Goal: Task Accomplishment & Management: Manage account settings

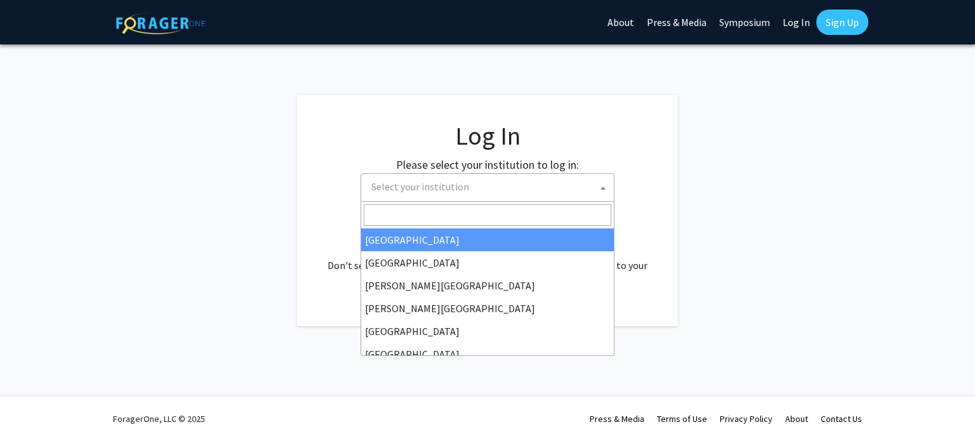
click at [472, 190] on span "Select your institution" at bounding box center [490, 187] width 248 height 26
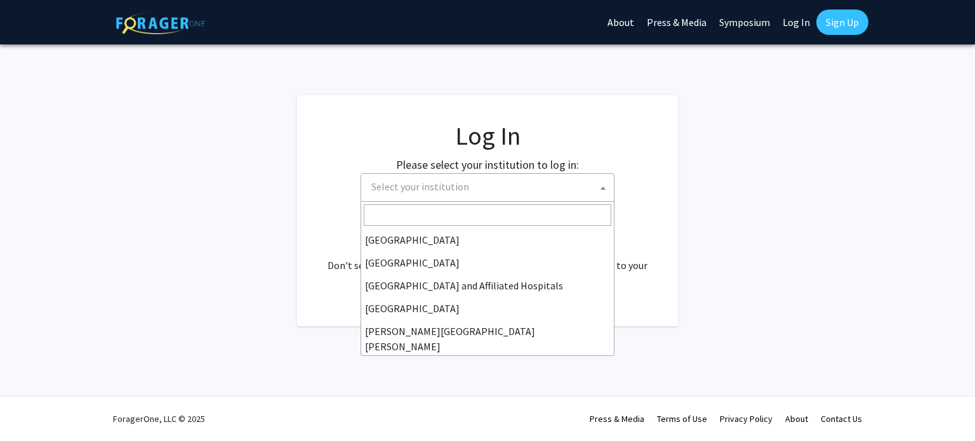
scroll to position [168, 0]
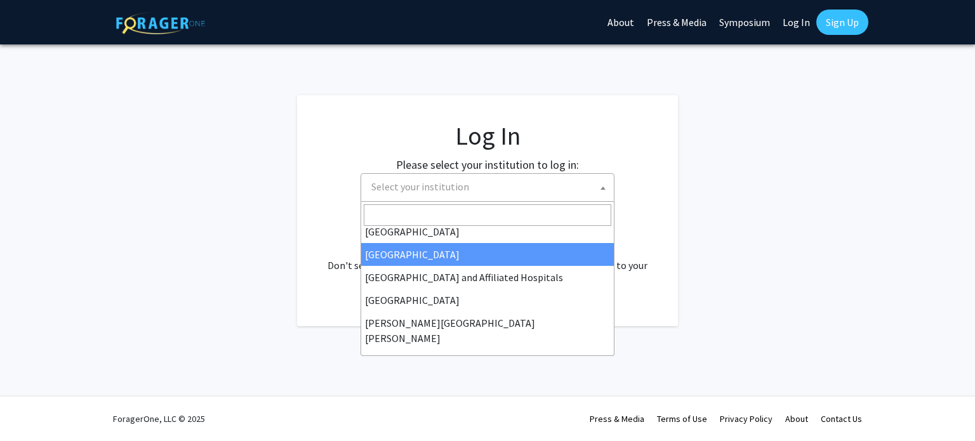
select select "23"
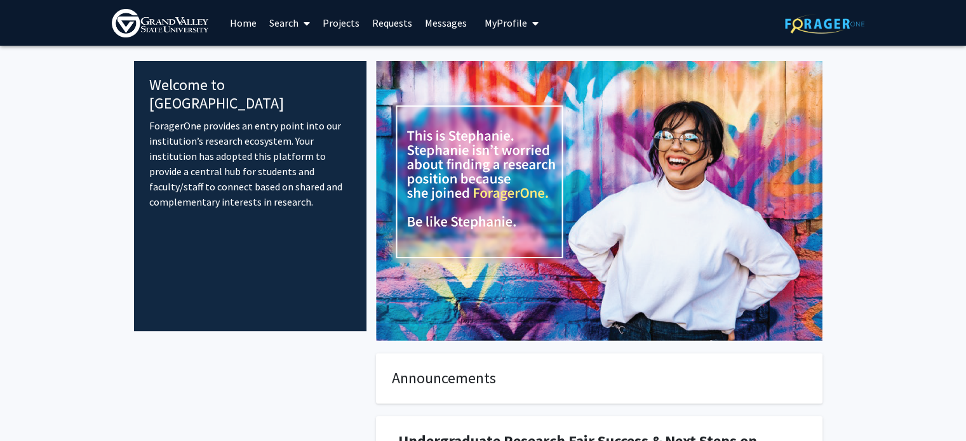
click at [503, 17] on span "My Profile" at bounding box center [505, 23] width 43 height 13
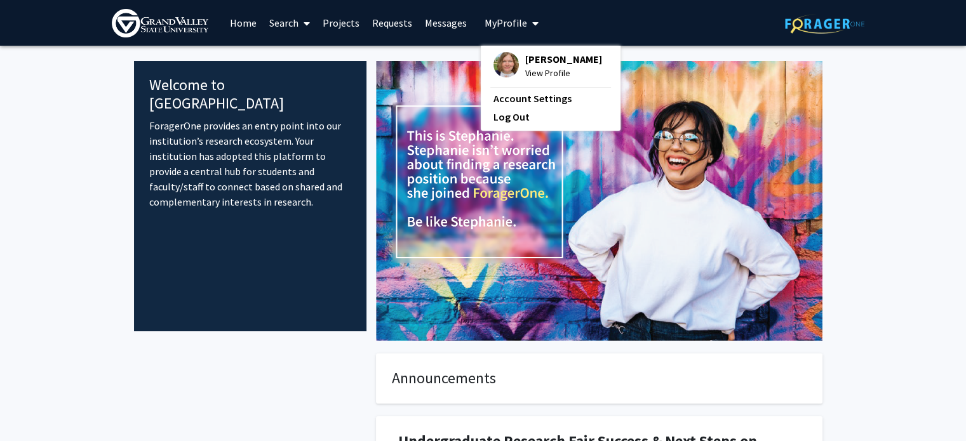
click at [525, 60] on span "[PERSON_NAME]" at bounding box center [563, 59] width 77 height 14
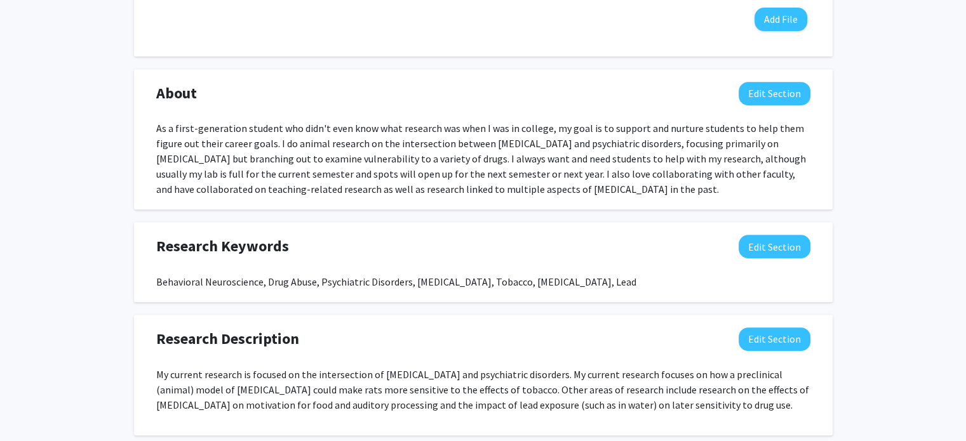
scroll to position [541, 0]
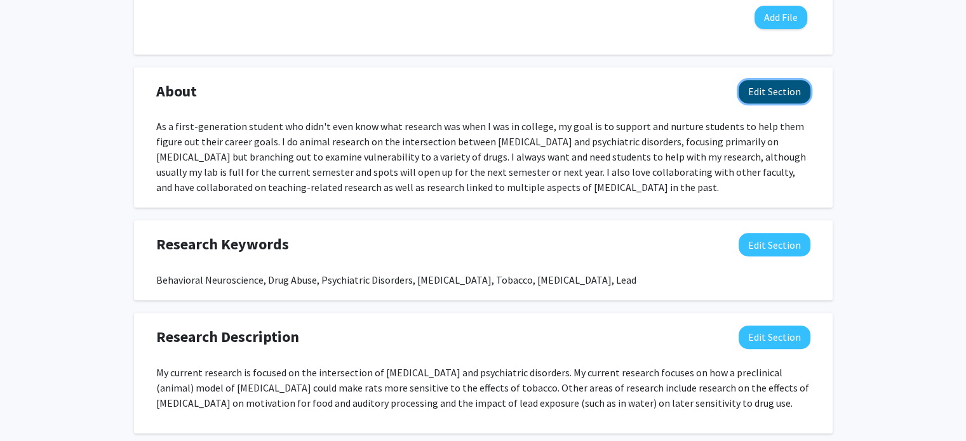
click at [795, 93] on button "Edit Section" at bounding box center [774, 91] width 72 height 23
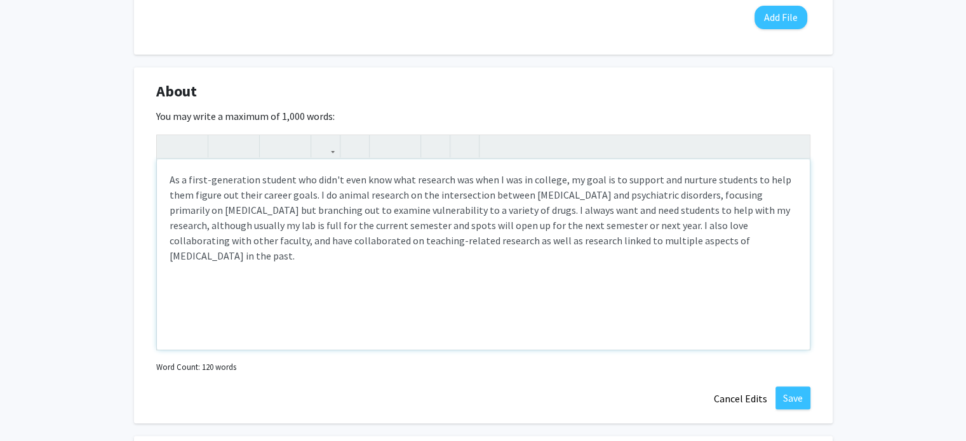
click at [500, 210] on div "As a first-generation student who didn't even know what research was when I was…" at bounding box center [483, 254] width 653 height 190
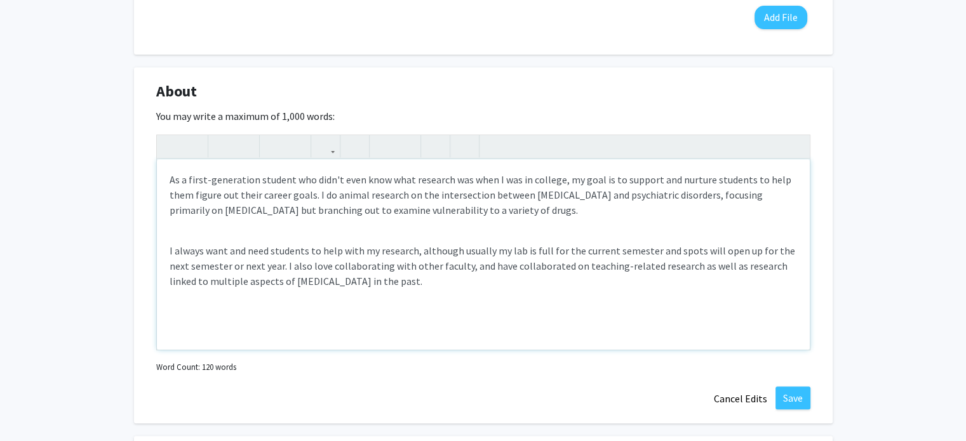
click at [261, 267] on p "I always want and need students to help with my research, although usually my l…" at bounding box center [482, 266] width 627 height 46
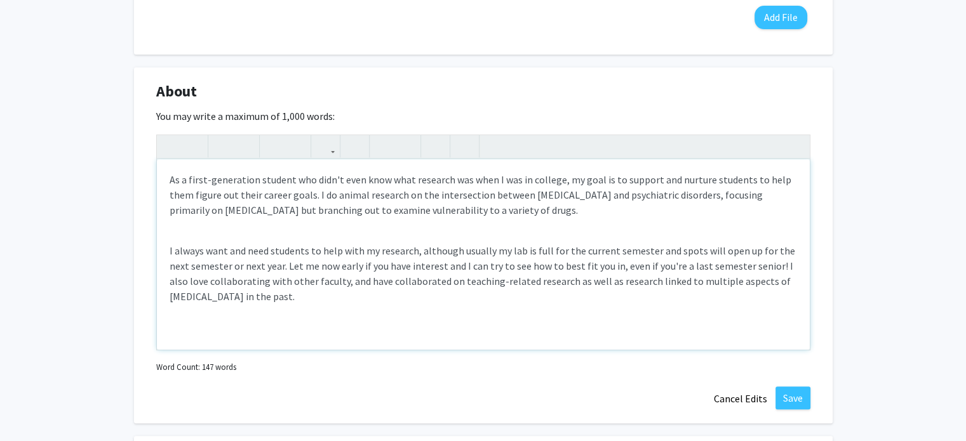
drag, startPoint x: 750, startPoint y: 267, endPoint x: 767, endPoint y: 293, distance: 31.7
click at [767, 293] on p "I always want and need students to help with my research, although usually my l…" at bounding box center [482, 273] width 627 height 61
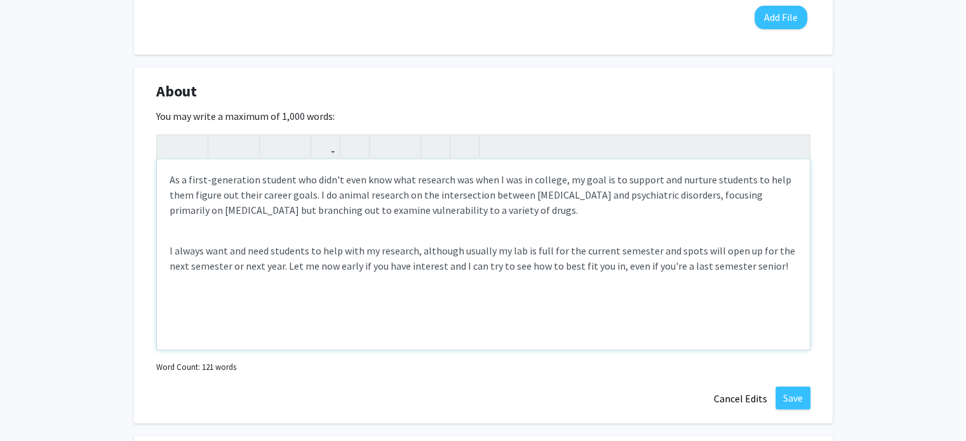
type textarea "<p>As a first-generation student who didn't even know what research was when I …"
click at [791, 388] on button "Save" at bounding box center [792, 398] width 35 height 23
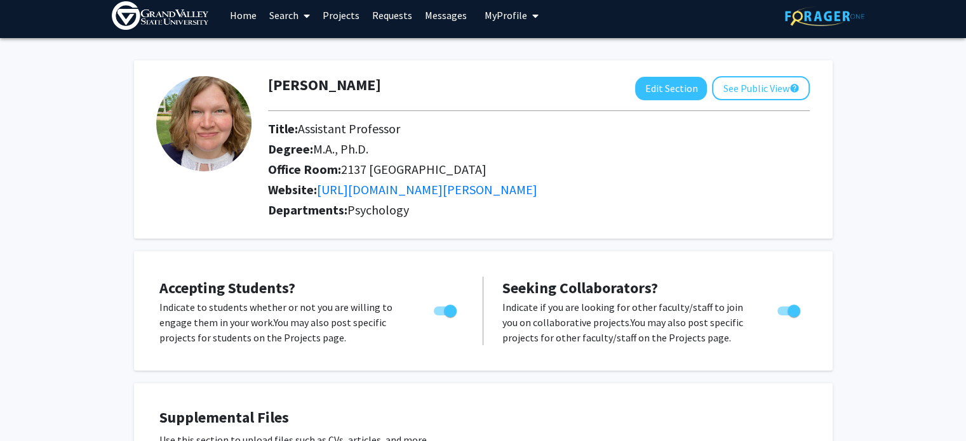
scroll to position [0, 0]
